Goal: Transaction & Acquisition: Purchase product/service

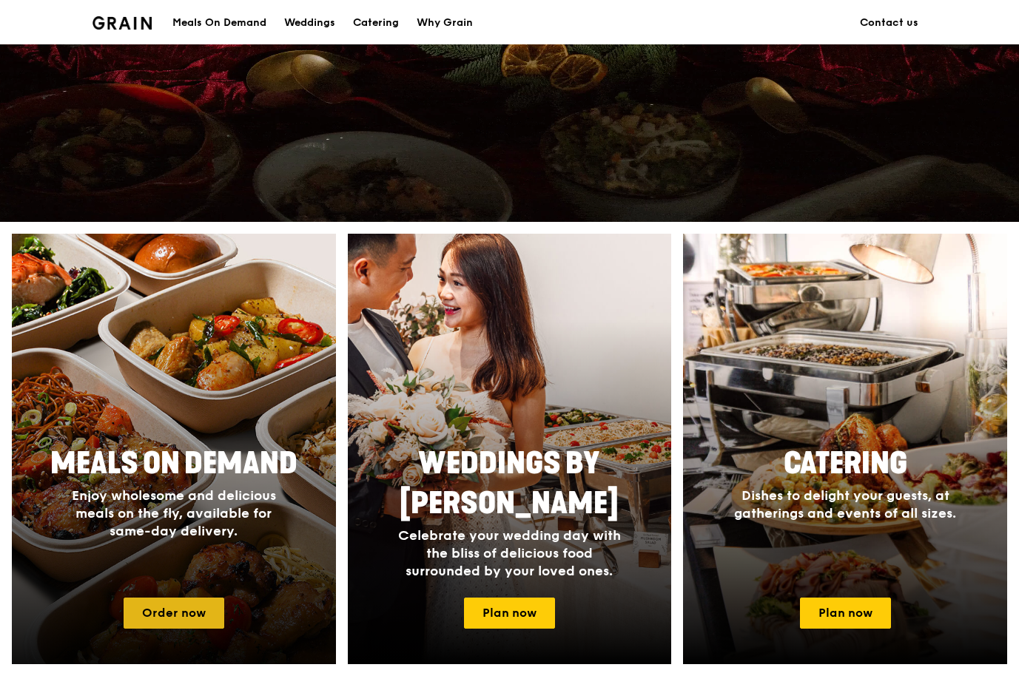
click at [180, 617] on link "Order now" at bounding box center [174, 613] width 101 height 31
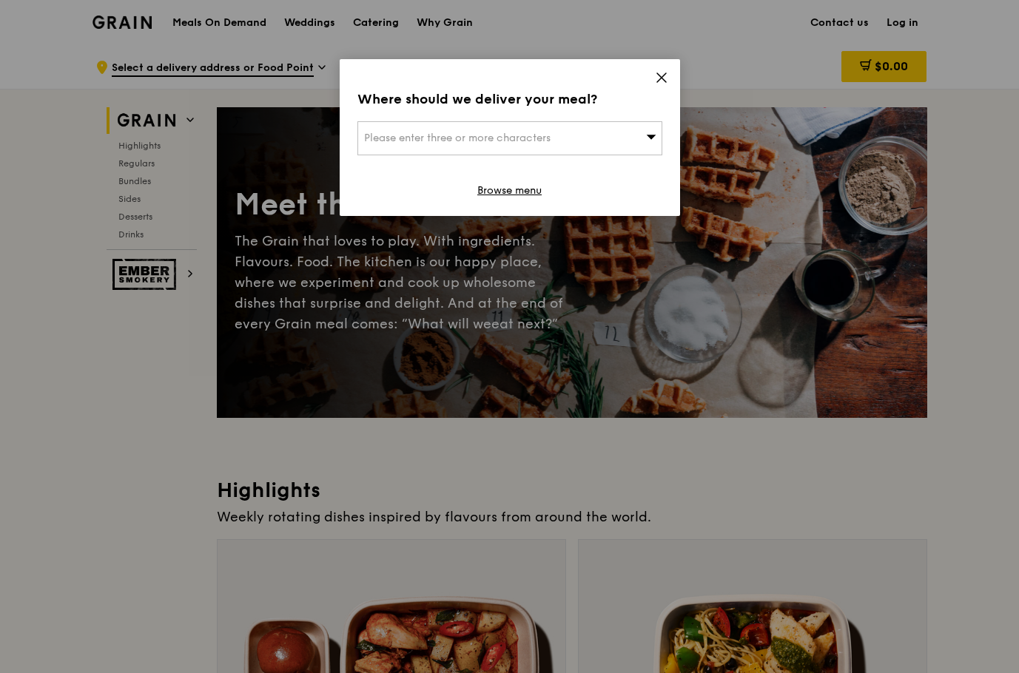
click at [660, 81] on icon at bounding box center [661, 77] width 13 height 13
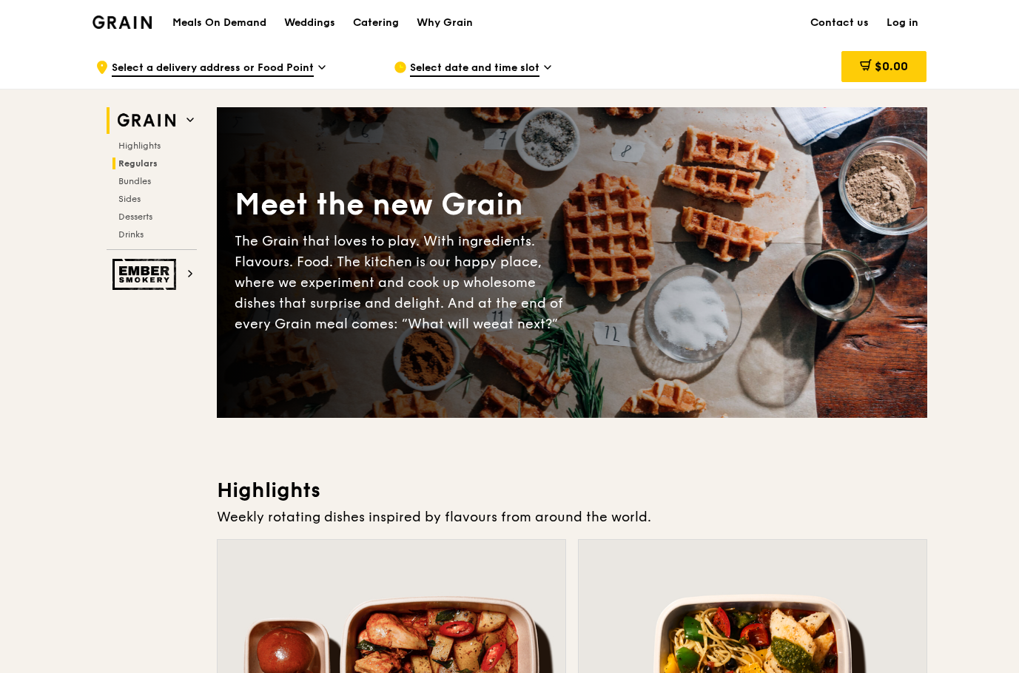
click at [132, 161] on span "Regulars" at bounding box center [137, 163] width 39 height 10
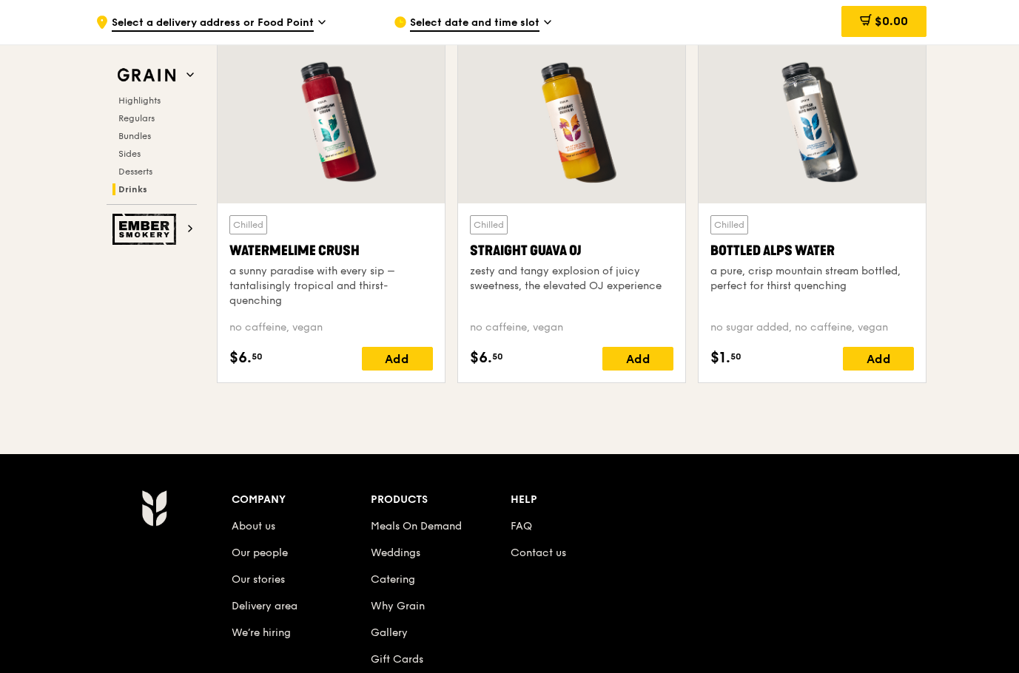
scroll to position [5931, 0]
